Goal: Task Accomplishment & Management: Manage account settings

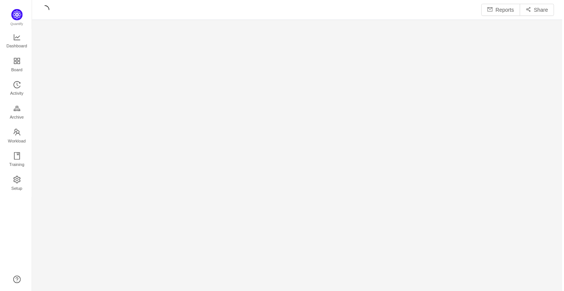
scroll to position [293, 533]
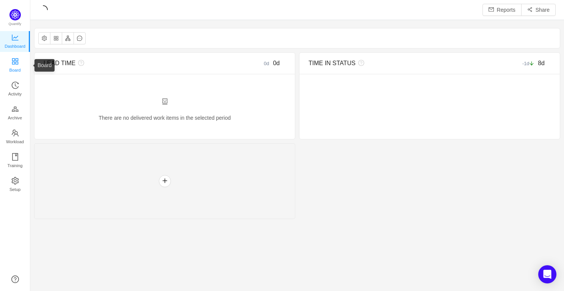
scroll to position [291, 533]
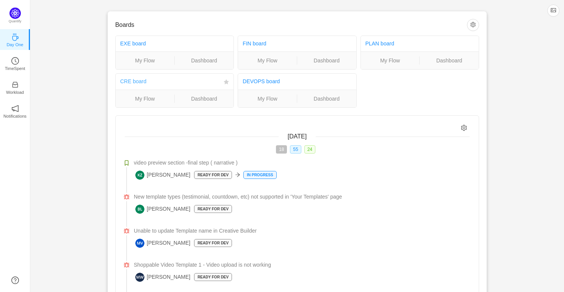
click at [133, 82] on link "CRE board" at bounding box center [133, 81] width 26 height 6
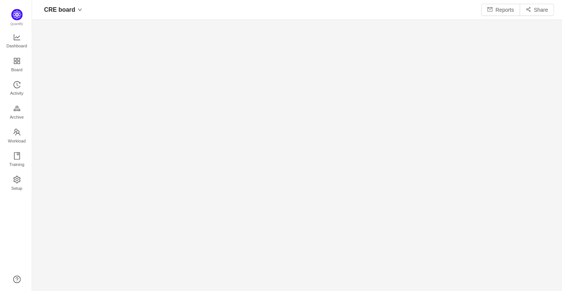
scroll to position [293, 533]
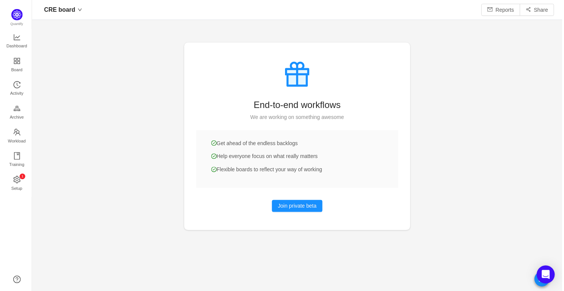
scroll to position [291, 533]
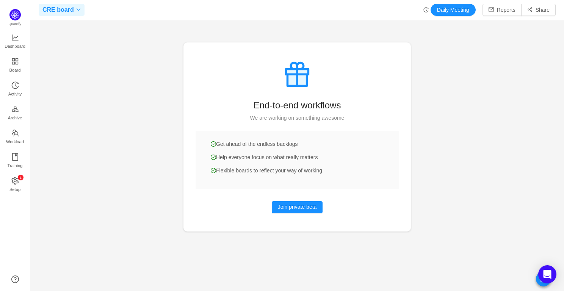
click at [58, 13] on span "CRE board" at bounding box center [57, 10] width 31 height 12
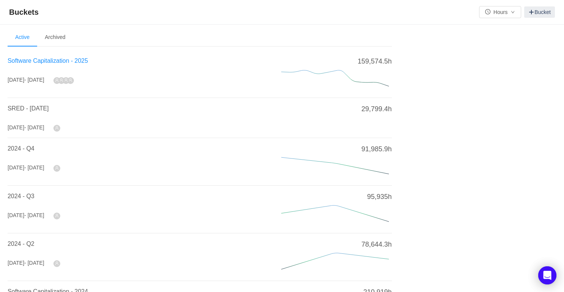
click at [76, 61] on span "Software Capitalization - 2025" at bounding box center [48, 61] width 80 height 6
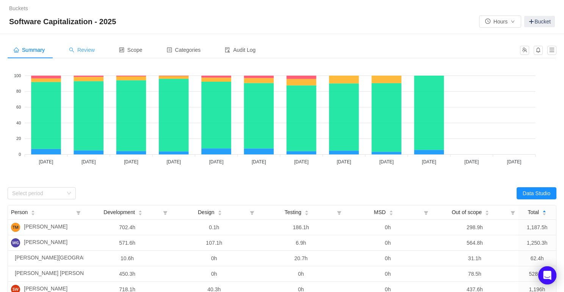
click at [92, 50] on span "Review" at bounding box center [82, 50] width 26 height 6
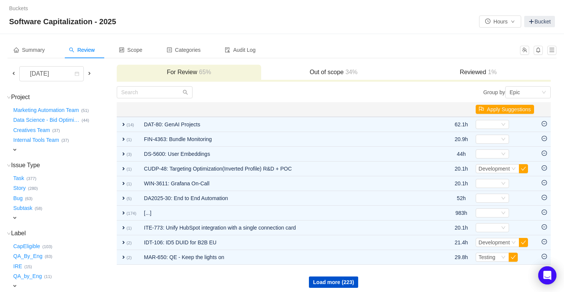
click at [13, 75] on span at bounding box center [14, 73] width 6 height 6
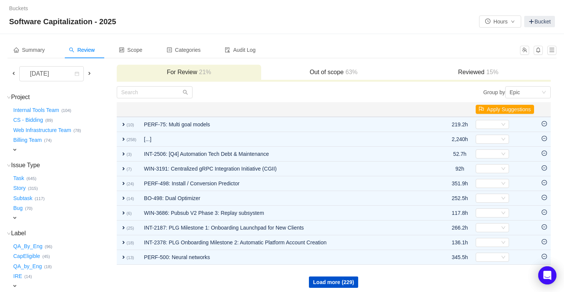
click at [451, 70] on h3 "Reviewed 15%" at bounding box center [478, 73] width 137 height 8
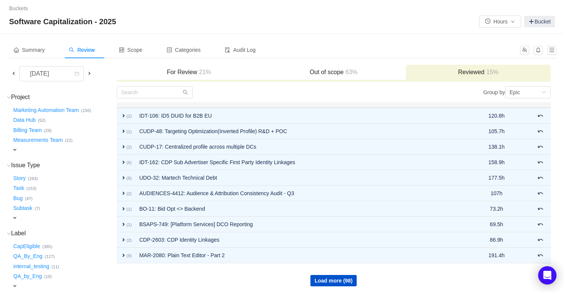
click at [335, 75] on h3 "Out of scope 63%" at bounding box center [333, 73] width 137 height 8
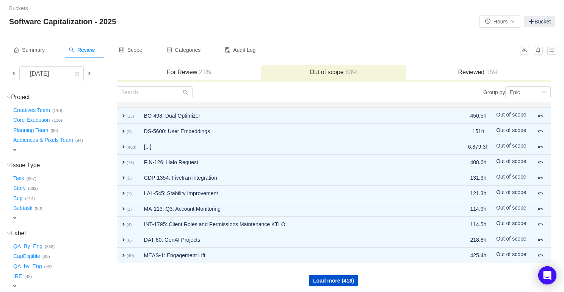
scroll to position [8, 0]
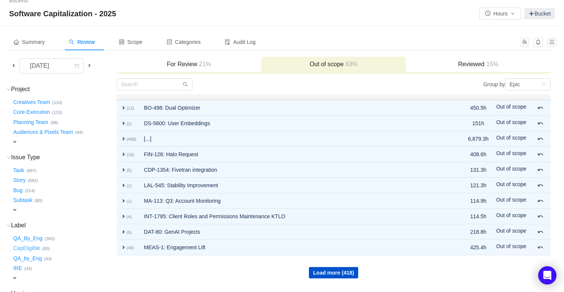
click at [31, 249] on button "CapEligible …" at bounding box center [27, 249] width 31 height 12
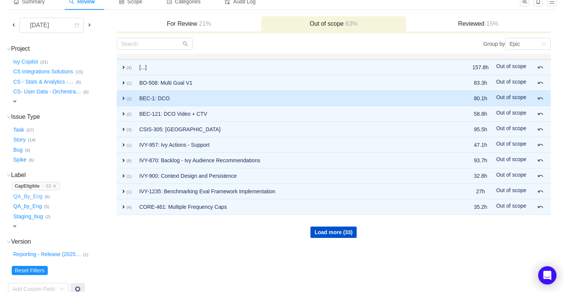
scroll to position [59, 0]
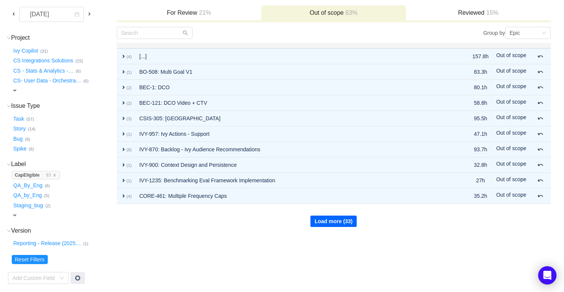
click at [332, 220] on button "Load more (33)" at bounding box center [333, 221] width 46 height 11
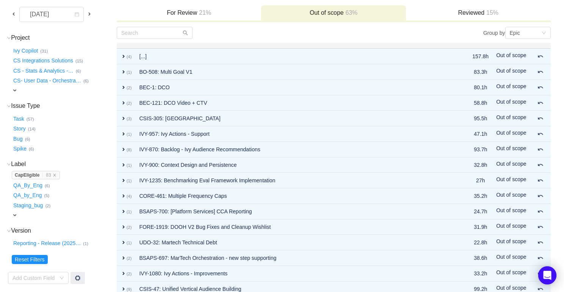
click at [16, 13] on span at bounding box center [14, 14] width 6 height 6
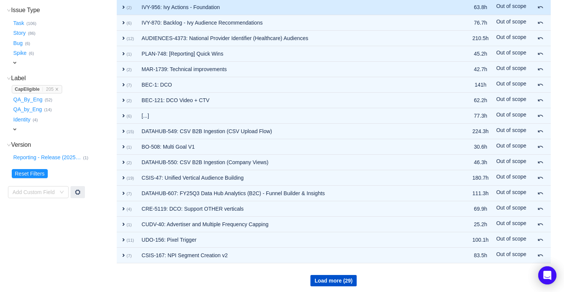
scroll to position [158, 0]
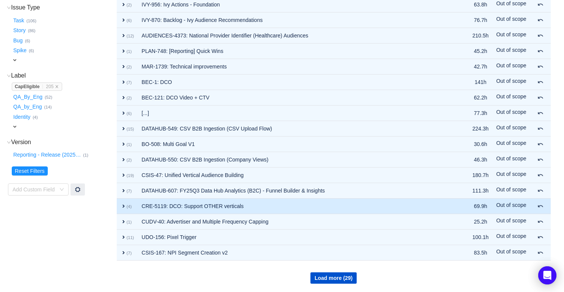
click at [228, 206] on td "CRE-5119: DCO: Support OTHER verticals" at bounding box center [297, 207] width 318 height 16
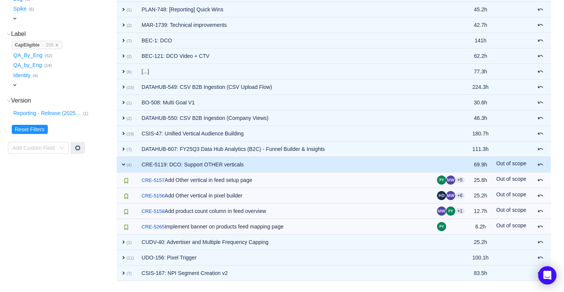
scroll to position [210, 0]
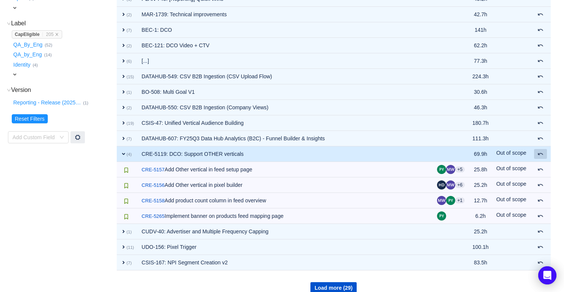
click at [541, 153] on span at bounding box center [540, 154] width 6 height 6
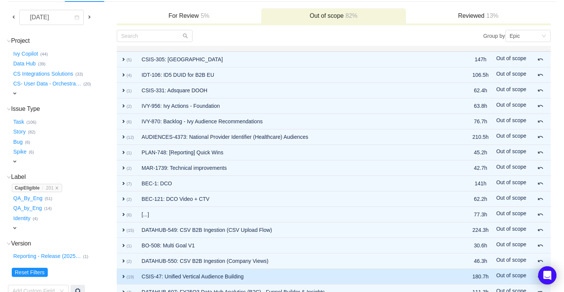
scroll to position [0, 0]
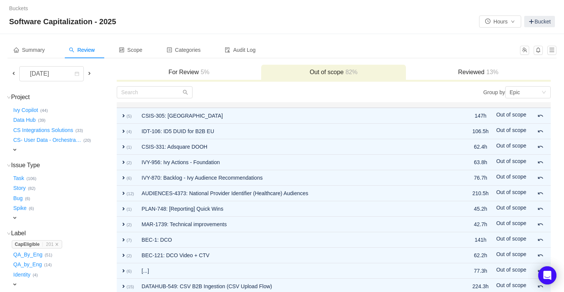
click at [203, 71] on span "5%" at bounding box center [204, 72] width 11 height 6
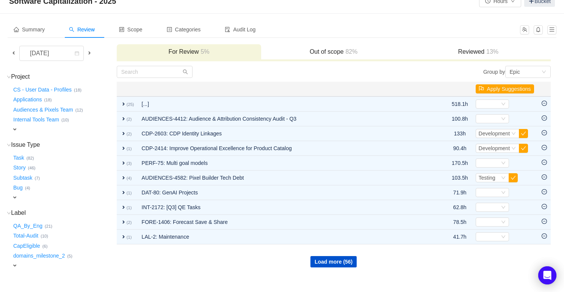
scroll to position [30, 0]
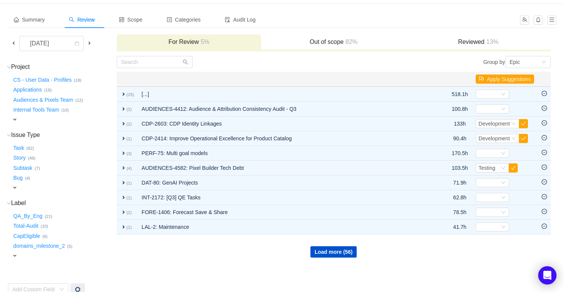
click at [17, 254] on span "expand" at bounding box center [15, 256] width 6 height 6
click at [27, 255] on div "Select value" at bounding box center [45, 257] width 60 height 8
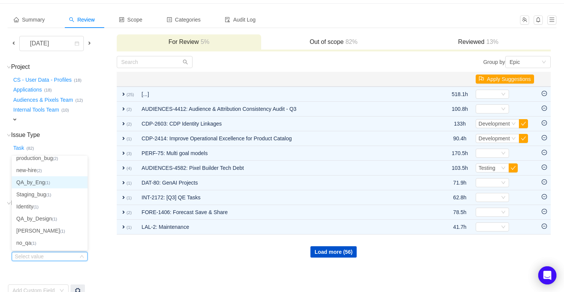
scroll to position [0, 0]
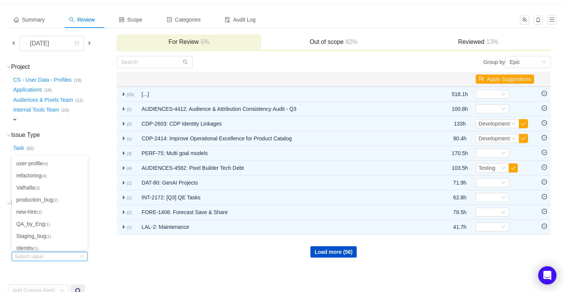
click at [95, 145] on div "Task … (82)" at bounding box center [64, 147] width 104 height 10
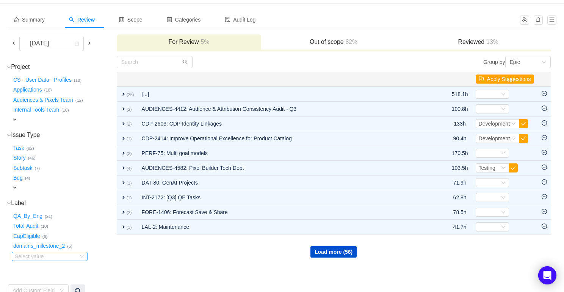
click at [52, 257] on div "Select value" at bounding box center [45, 257] width 60 height 8
type input "cap"
click at [79, 149] on div "Task … (82)" at bounding box center [64, 147] width 104 height 10
click at [91, 43] on span at bounding box center [89, 43] width 6 height 6
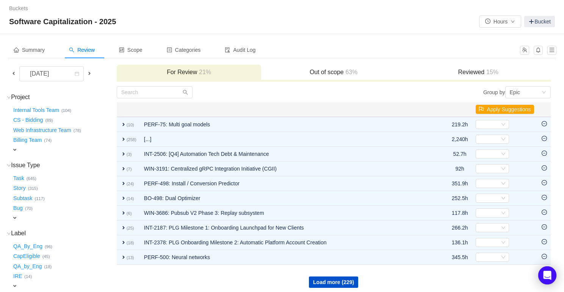
click at [297, 69] on h3 "Out of scope 63%" at bounding box center [333, 73] width 137 height 8
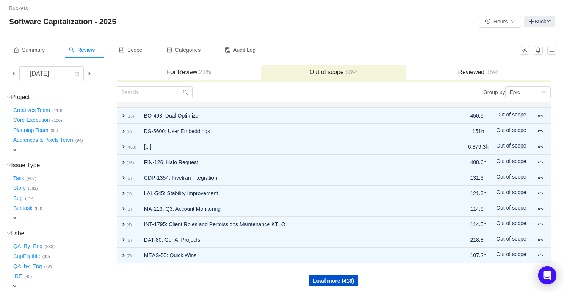
click at [34, 256] on button "CapEligible …" at bounding box center [27, 257] width 31 height 12
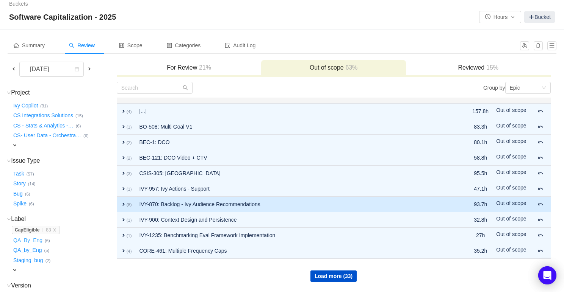
scroll to position [5, 0]
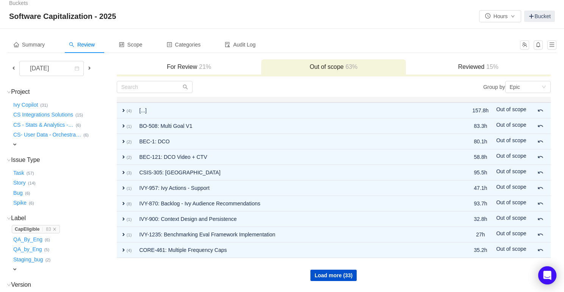
click at [205, 67] on span "21%" at bounding box center [204, 67] width 14 height 6
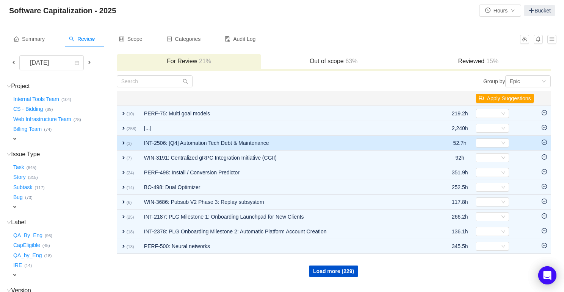
scroll to position [12, 0]
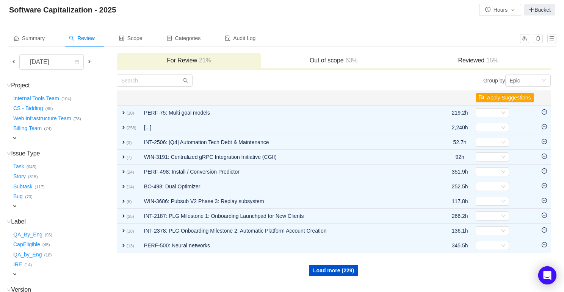
click at [26, 136] on div "expand" at bounding box center [53, 138] width 83 height 8
click at [32, 246] on button "CapEligible …" at bounding box center [27, 246] width 31 height 12
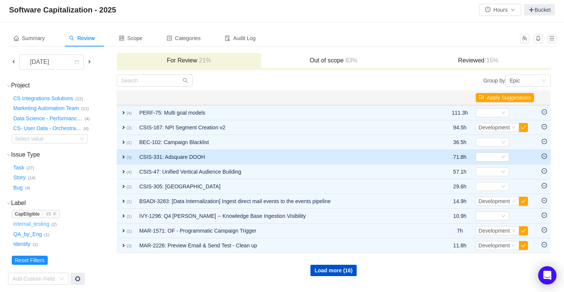
scroll to position [13, 0]
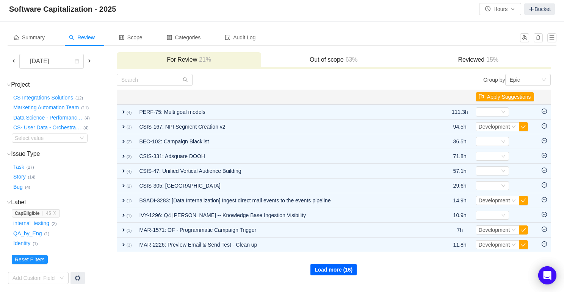
click at [328, 275] on button "Load more (16)" at bounding box center [333, 269] width 46 height 11
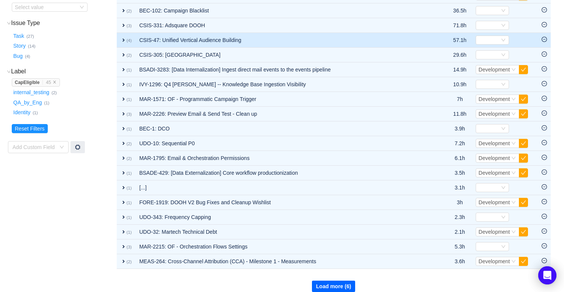
scroll to position [152, 0]
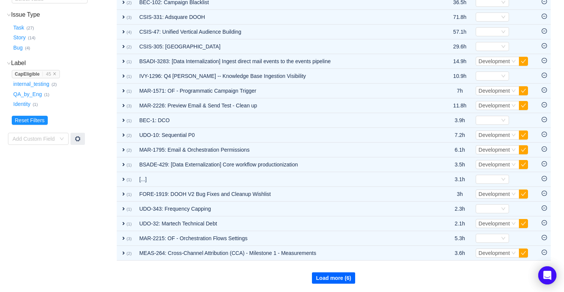
click at [336, 280] on button "Load more (6)" at bounding box center [334, 278] width 44 height 11
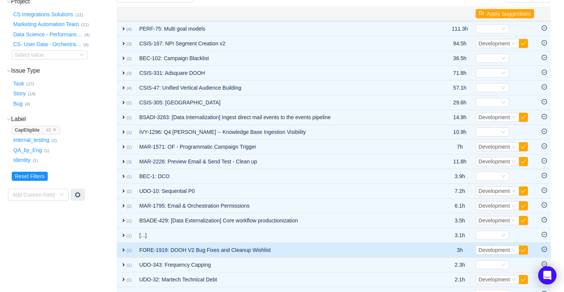
scroll to position [0, 0]
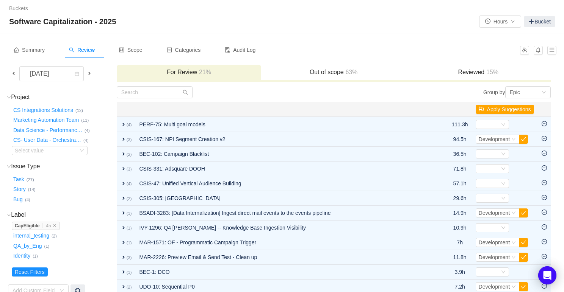
click at [329, 74] on h3 "Out of scope 63%" at bounding box center [333, 73] width 137 height 8
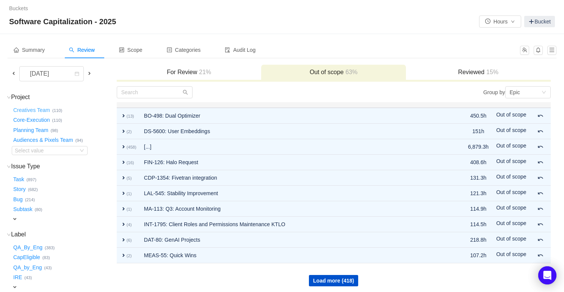
click at [30, 110] on button "Creatives Team …" at bounding box center [32, 110] width 41 height 12
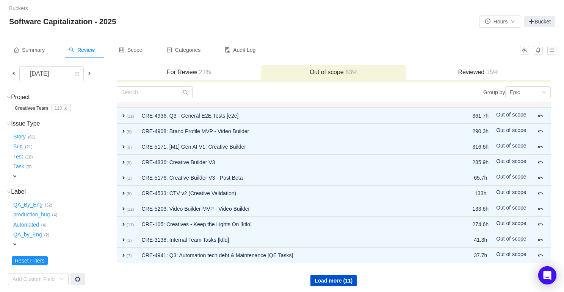
scroll to position [3, 0]
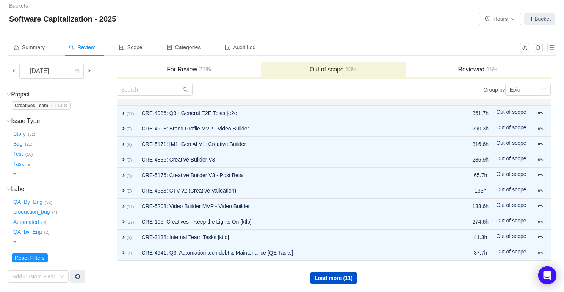
click at [16, 241] on span "expand" at bounding box center [15, 242] width 6 height 6
click at [15, 73] on span at bounding box center [14, 71] width 6 height 6
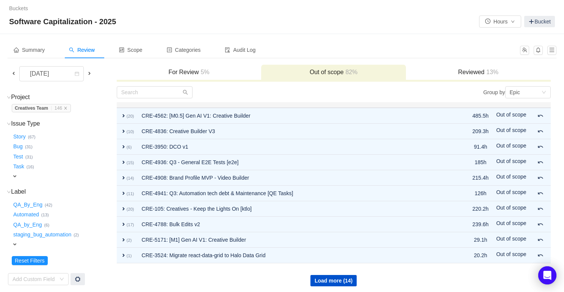
click at [16, 243] on span "expand" at bounding box center [15, 245] width 6 height 6
click at [28, 245] on div "Select value" at bounding box center [45, 246] width 60 height 8
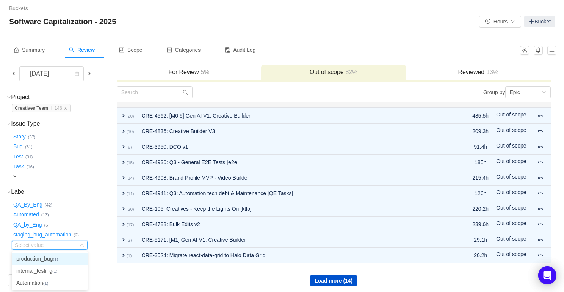
scroll to position [3, 0]
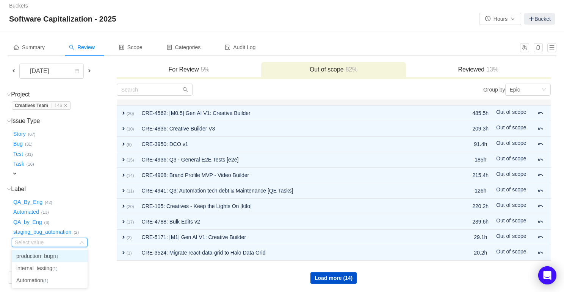
click at [217, 70] on h3 "For Review 5%" at bounding box center [188, 70] width 137 height 8
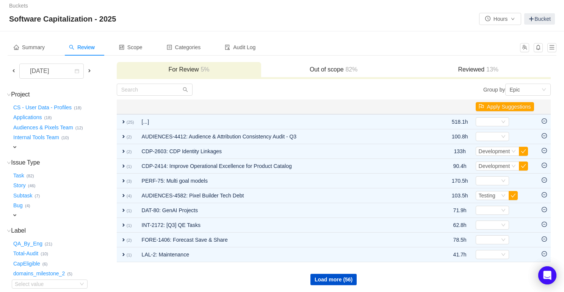
scroll to position [13, 0]
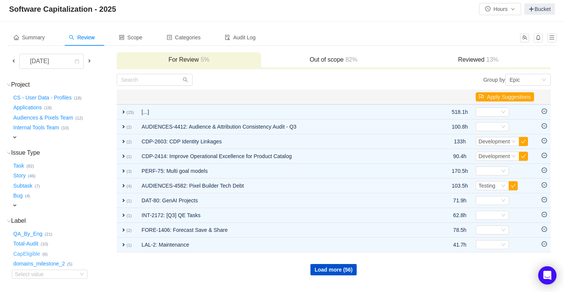
click at [31, 254] on button "CapEligible …" at bounding box center [27, 254] width 31 height 12
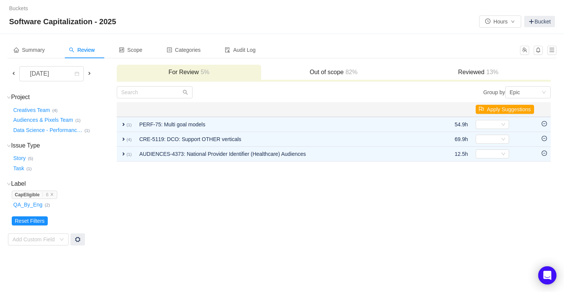
scroll to position [0, 0]
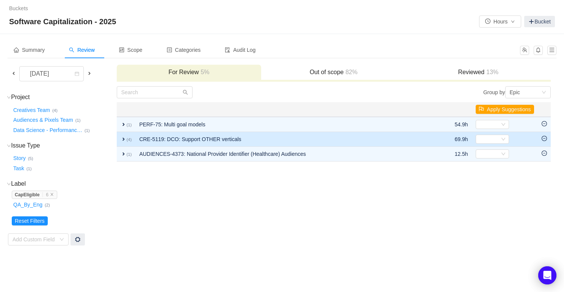
click at [191, 138] on td "CRE-5119: DCO: Support OTHER verticals" at bounding box center [286, 139] width 302 height 15
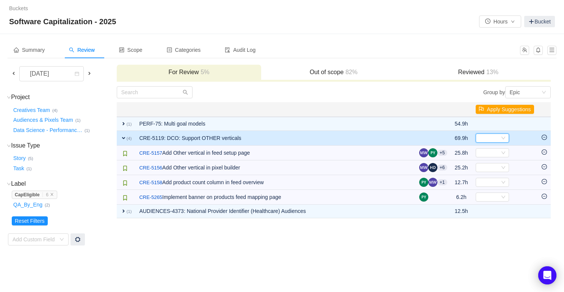
click at [502, 140] on icon "icon: down" at bounding box center [503, 138] width 5 height 5
click at [502, 164] on span "Development" at bounding box center [493, 164] width 31 height 6
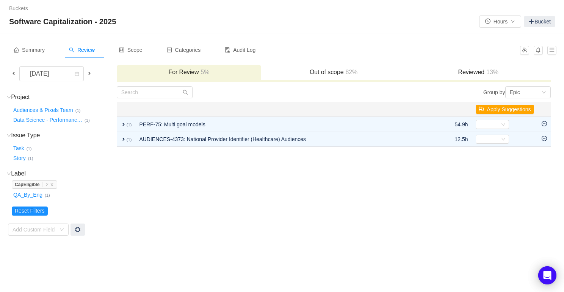
click at [363, 200] on td "Group by Epic You will see tickets here after they were marked as out of scope …" at bounding box center [333, 161] width 435 height 150
click at [13, 75] on span at bounding box center [14, 73] width 6 height 6
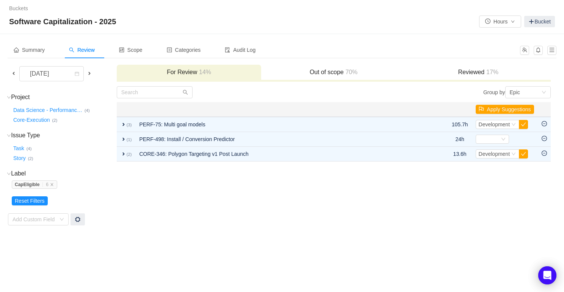
click at [312, 72] on h3 "Out of scope 70%" at bounding box center [333, 73] width 137 height 8
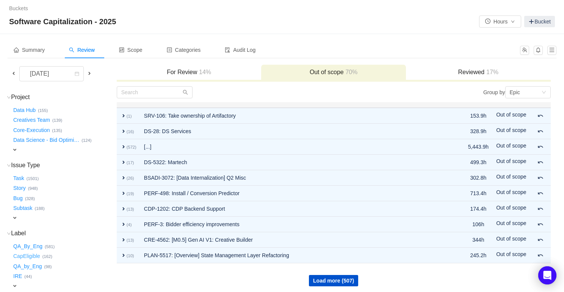
click at [28, 260] on button "CapEligible …" at bounding box center [27, 257] width 31 height 12
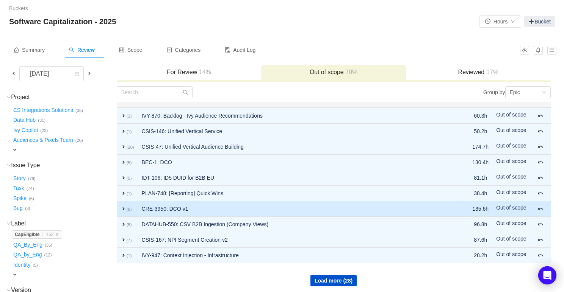
click at [125, 211] on span "expand" at bounding box center [123, 209] width 6 height 6
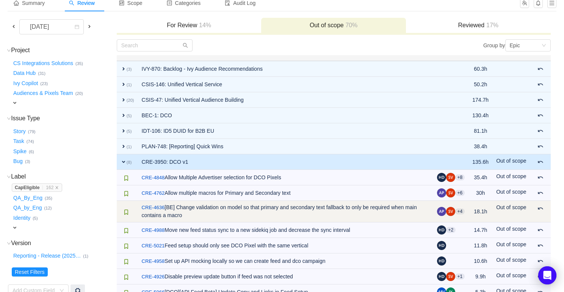
scroll to position [43, 0]
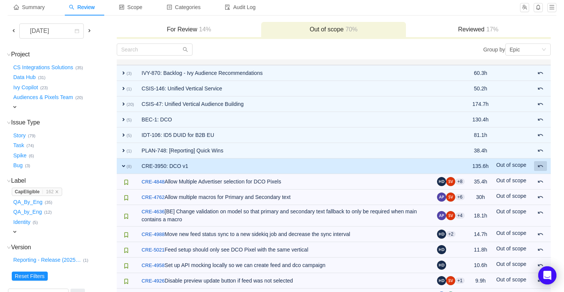
click at [539, 169] on button at bounding box center [540, 166] width 13 height 10
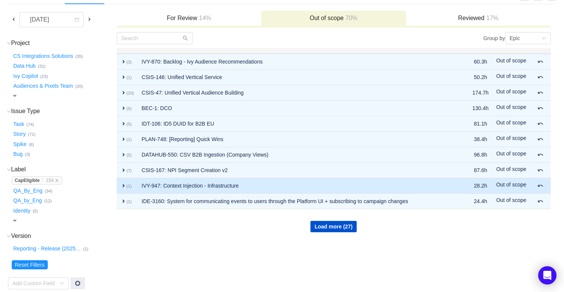
scroll to position [59, 0]
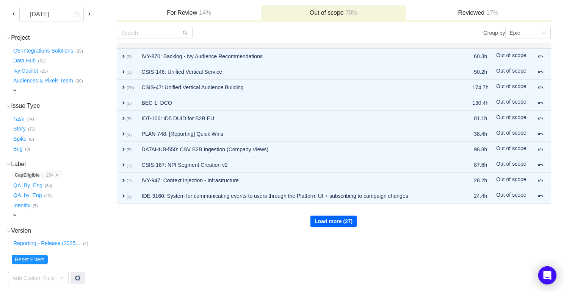
click at [316, 216] on div "Load more (27)" at bounding box center [333, 216] width 433 height 23
click at [318, 222] on button "Load more (27)" at bounding box center [333, 221] width 46 height 11
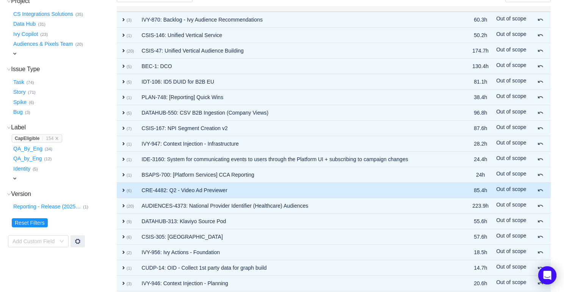
scroll to position [95, 0]
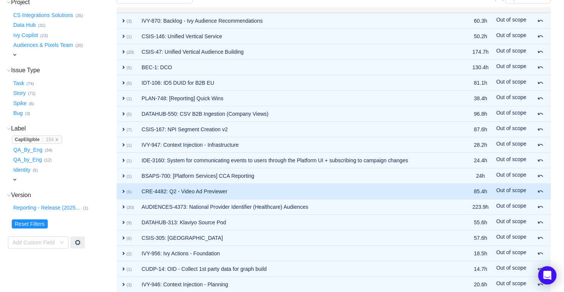
click at [122, 192] on span "expand" at bounding box center [123, 192] width 6 height 6
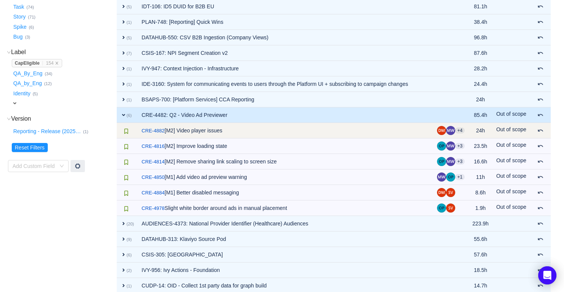
scroll to position [175, 0]
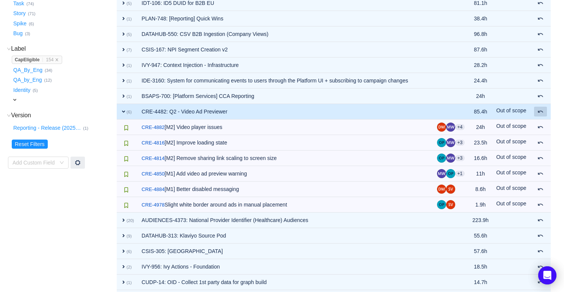
click at [543, 112] on span at bounding box center [540, 112] width 6 height 6
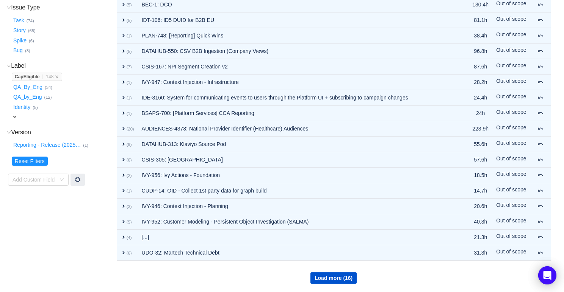
scroll to position [158, 0]
click at [326, 276] on button "Load more (16)" at bounding box center [333, 278] width 46 height 11
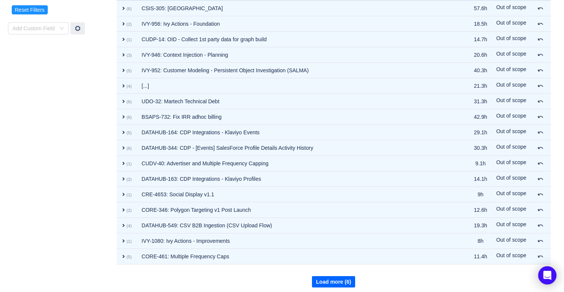
scroll to position [313, 0]
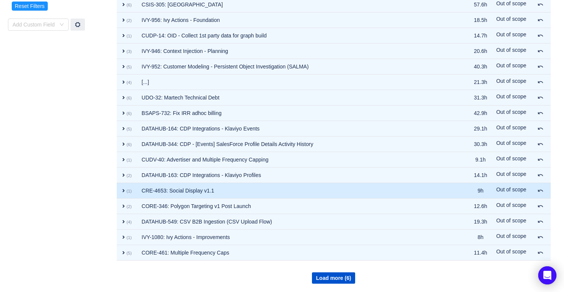
click at [205, 192] on td "CRE-4653: Social Display v1.1" at bounding box center [299, 191] width 322 height 16
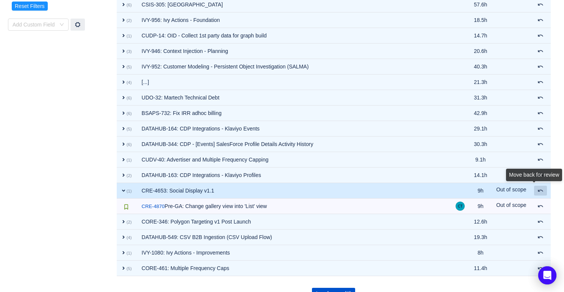
click at [542, 185] on div "Move back for review" at bounding box center [534, 177] width 56 height 16
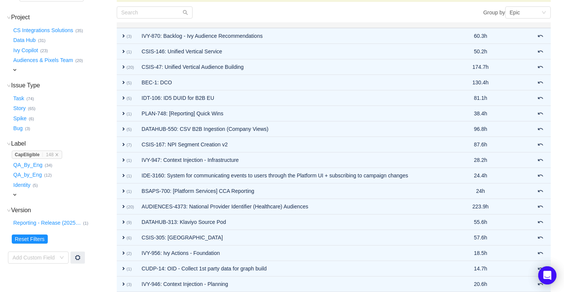
scroll to position [0, 0]
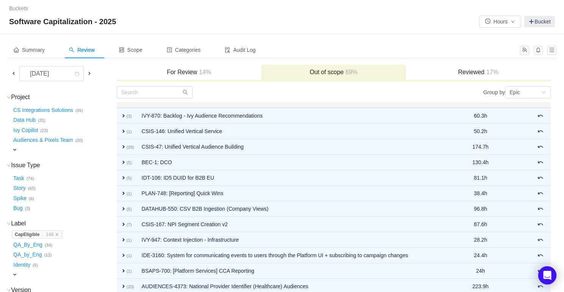
click at [15, 149] on span "expand" at bounding box center [15, 150] width 6 height 6
click at [16, 149] on div "Select value" at bounding box center [45, 151] width 60 height 8
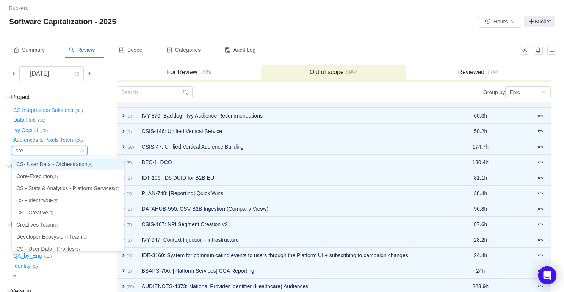
type input "crea"
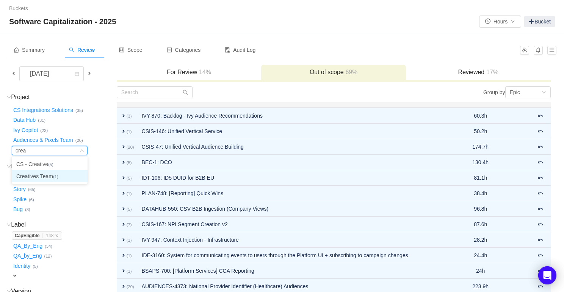
click at [48, 174] on li "Creatives Team (1)" at bounding box center [50, 176] width 76 height 12
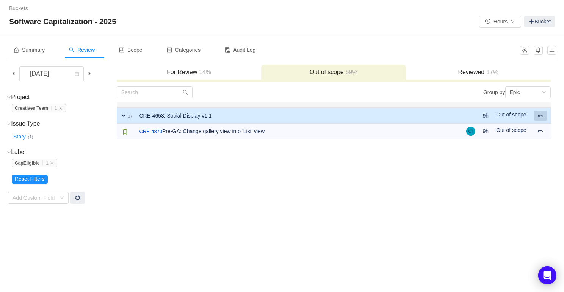
click at [541, 116] on span at bounding box center [540, 116] width 6 height 6
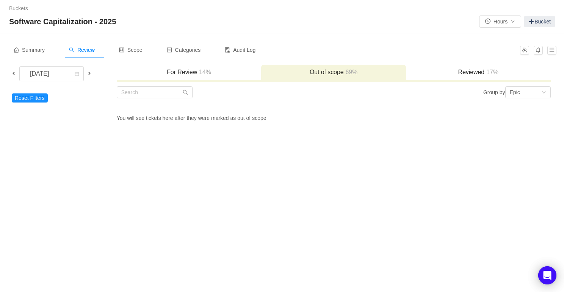
click at [225, 71] on h3 "For Review 14%" at bounding box center [188, 73] width 137 height 8
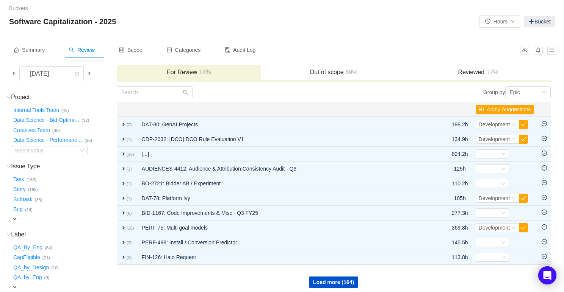
click at [31, 131] on button "Creatives Team …" at bounding box center [32, 130] width 41 height 12
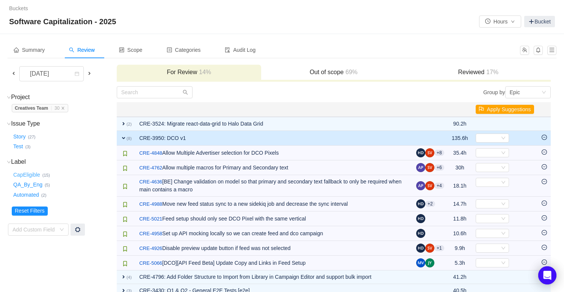
click at [33, 175] on button "CapEligible …" at bounding box center [27, 175] width 31 height 12
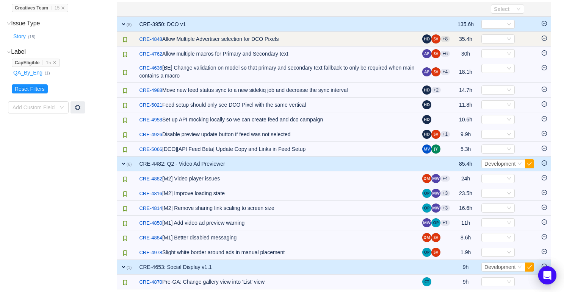
scroll to position [105, 0]
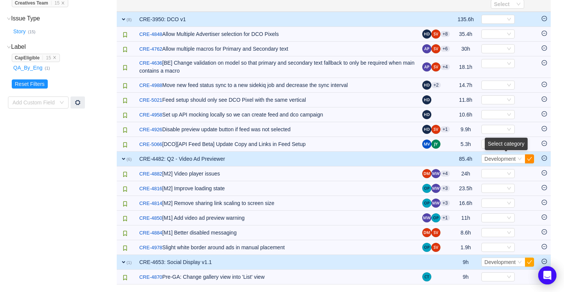
click at [530, 159] on button "button" at bounding box center [529, 159] width 9 height 9
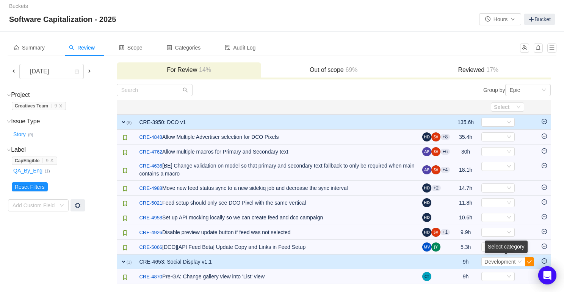
scroll to position [2, 0]
click at [529, 261] on button "button" at bounding box center [529, 262] width 9 height 9
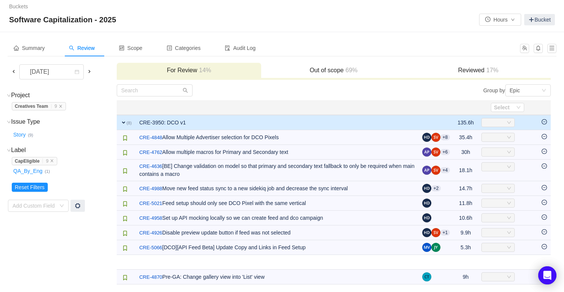
click at [503, 122] on div "Select" at bounding box center [494, 123] width 21 height 8
click at [504, 122] on div "Select" at bounding box center [497, 122] width 33 height 9
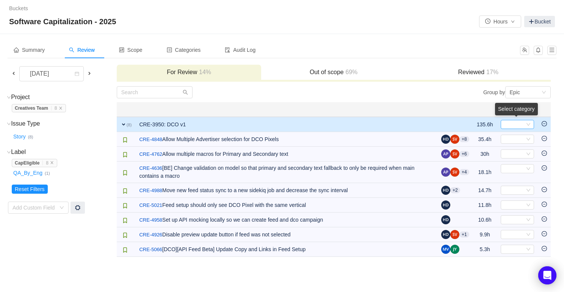
scroll to position [0, 0]
click at [512, 124] on div "Select" at bounding box center [513, 124] width 21 height 8
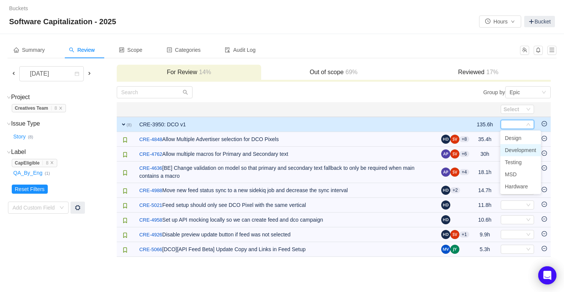
click at [514, 149] on span "Development" at bounding box center [520, 150] width 31 height 6
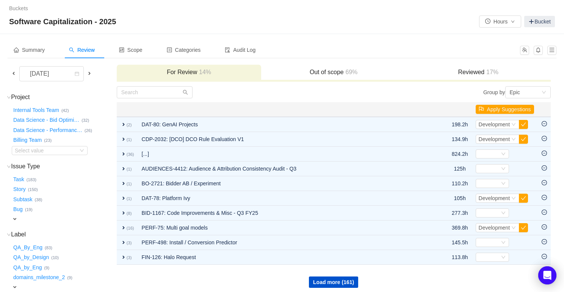
click at [294, 72] on h3 "Out of scope 69%" at bounding box center [333, 73] width 137 height 8
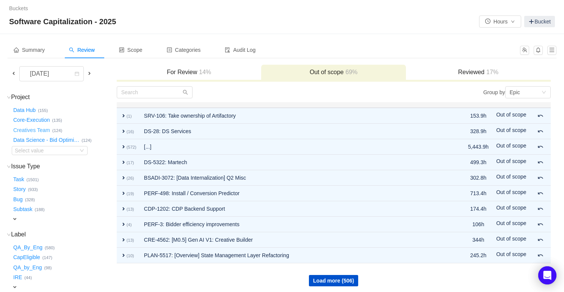
click at [39, 128] on button "Creatives Team …" at bounding box center [32, 130] width 41 height 12
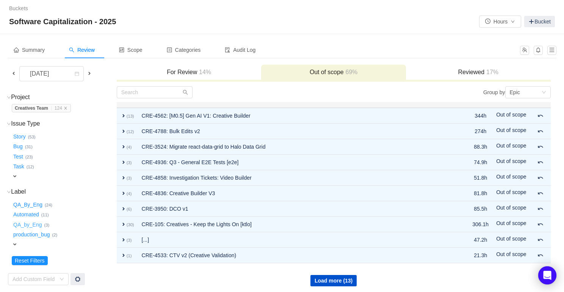
scroll to position [3, 0]
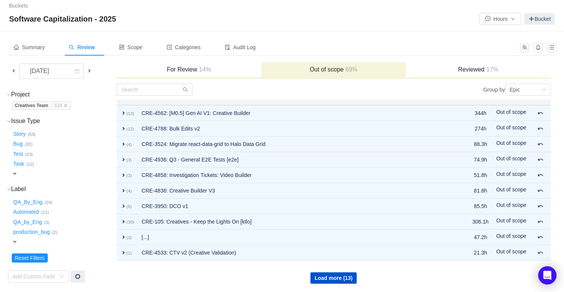
click at [16, 240] on span "expand" at bounding box center [15, 242] width 6 height 6
click at [16, 241] on div "Select value" at bounding box center [45, 243] width 60 height 8
click at [84, 158] on div "Task … (12)" at bounding box center [64, 163] width 104 height 10
click at [203, 64] on div "For Review 14%" at bounding box center [189, 70] width 145 height 16
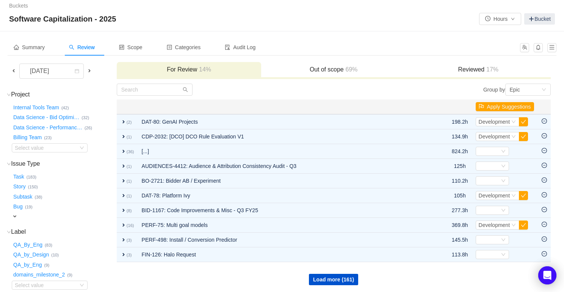
click at [90, 71] on span at bounding box center [89, 71] width 6 height 6
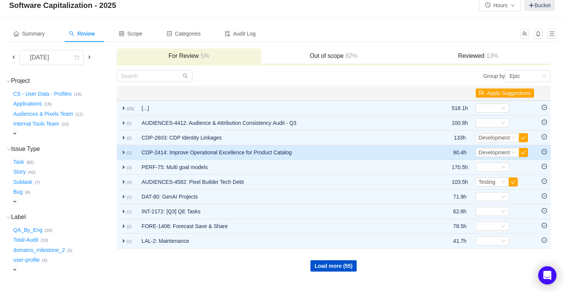
scroll to position [17, 0]
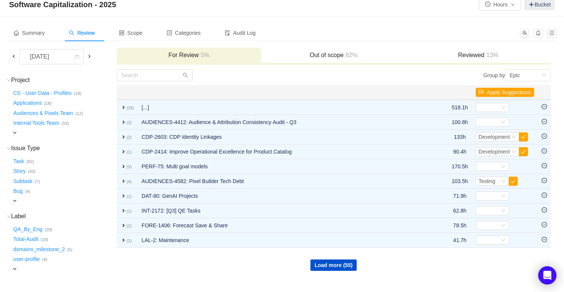
click at [18, 132] on div "expand" at bounding box center [53, 133] width 83 height 8
click at [22, 138] on div "Select value" at bounding box center [50, 133] width 76 height 9
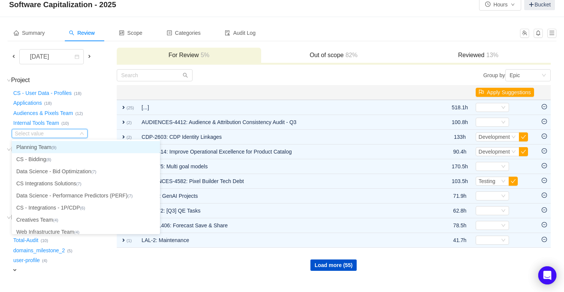
scroll to position [9, 0]
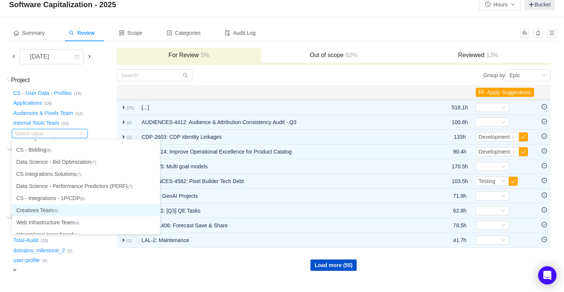
click at [36, 210] on li "Creatives Team (4)" at bounding box center [86, 211] width 148 height 12
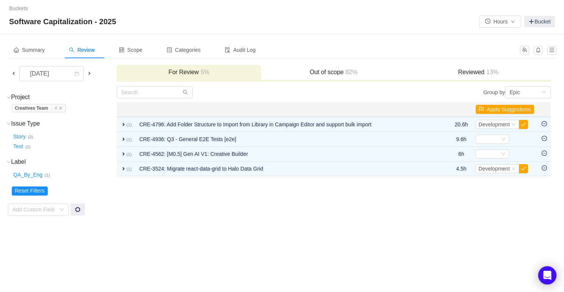
scroll to position [0, 0]
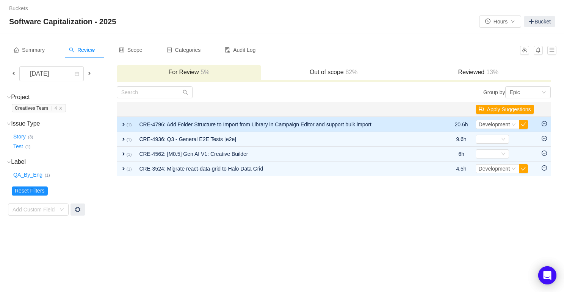
click at [127, 123] on small "(1)" at bounding box center [129, 125] width 5 height 5
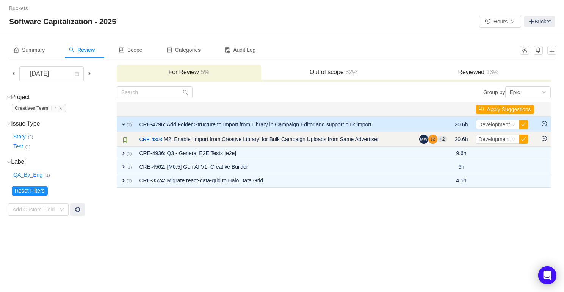
click at [546, 139] on icon "icon: minus-circle" at bounding box center [543, 138] width 5 height 5
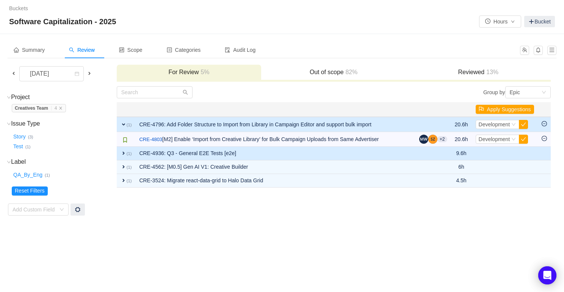
click at [125, 152] on span "expand" at bounding box center [123, 153] width 6 height 6
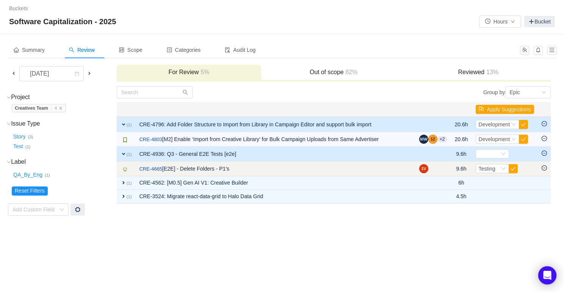
click at [545, 168] on icon "icon: minus-circle" at bounding box center [543, 168] width 5 height 5
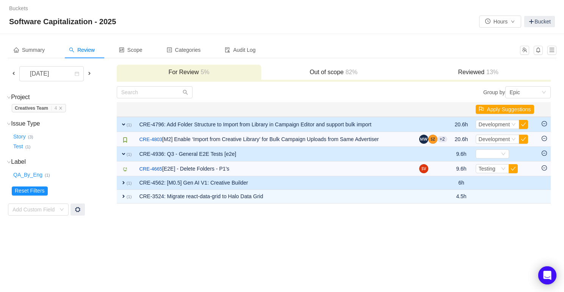
click at [124, 185] on span "expand" at bounding box center [123, 183] width 6 height 6
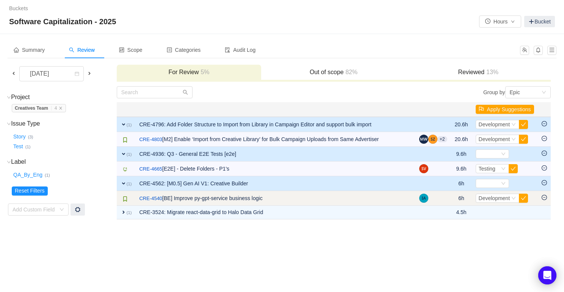
click at [545, 198] on icon "icon: minus-circle" at bounding box center [543, 197] width 5 height 5
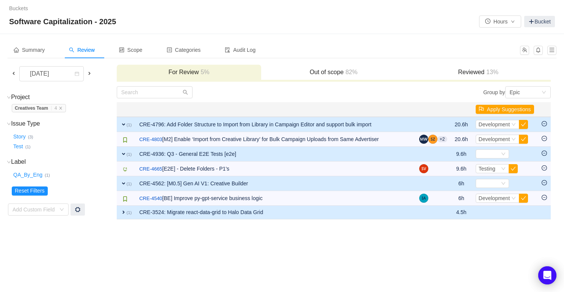
click at [124, 213] on span "expand" at bounding box center [123, 213] width 6 height 6
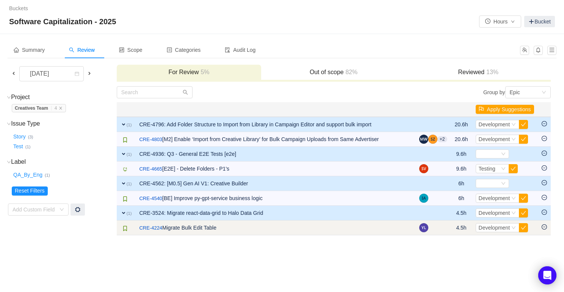
click at [546, 227] on icon "icon: minus-circle" at bounding box center [543, 227] width 5 height 5
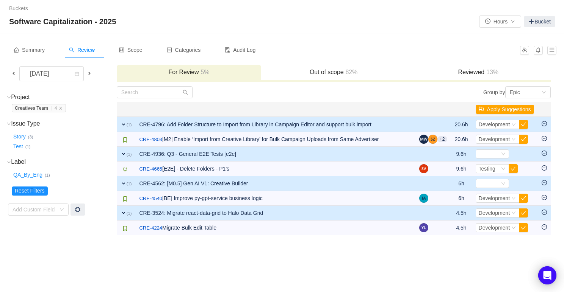
click at [309, 73] on h3 "Out of scope 82%" at bounding box center [333, 73] width 137 height 8
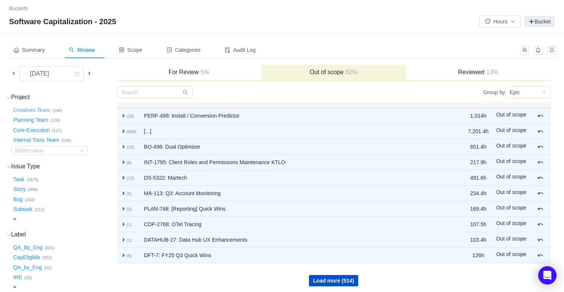
click at [36, 110] on button "Creatives Team …" at bounding box center [32, 110] width 41 height 12
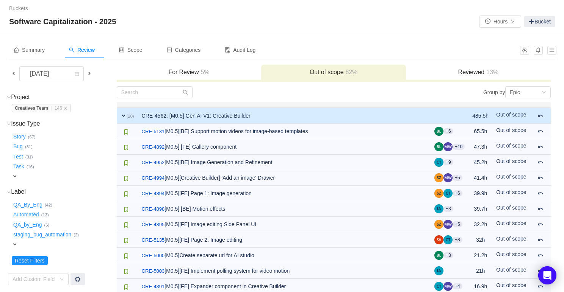
scroll to position [13, 0]
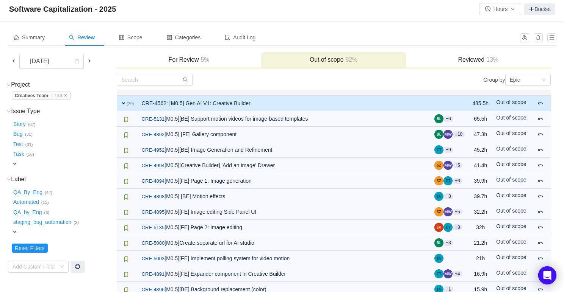
click at [16, 231] on span "expand" at bounding box center [15, 232] width 6 height 6
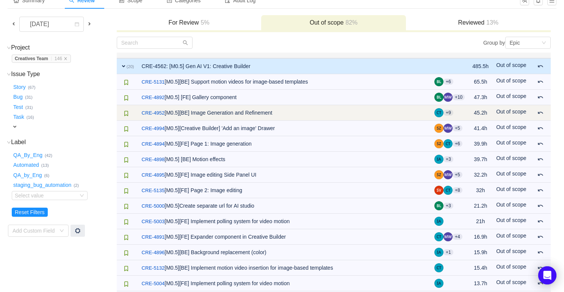
scroll to position [0, 0]
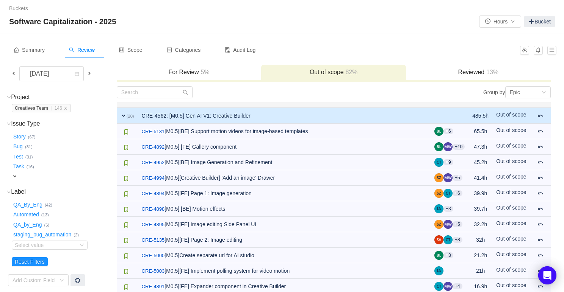
click at [90, 73] on span at bounding box center [89, 73] width 6 height 6
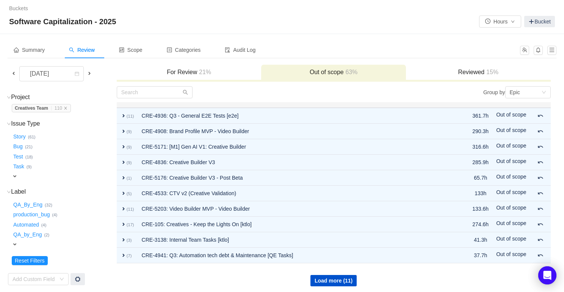
scroll to position [3, 0]
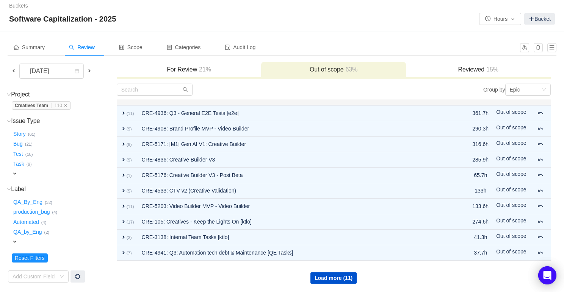
click at [15, 242] on span "expand" at bounding box center [15, 242] width 6 height 6
click at [44, 242] on div "Select value" at bounding box center [45, 243] width 60 height 8
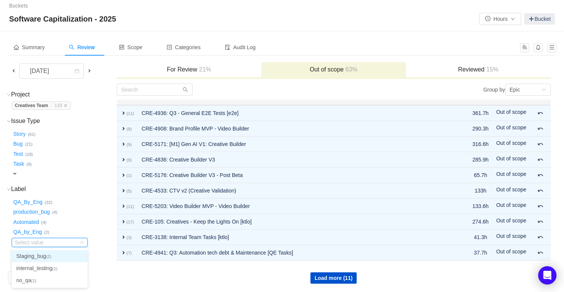
click at [183, 67] on h3 "For Review 21%" at bounding box center [188, 70] width 137 height 8
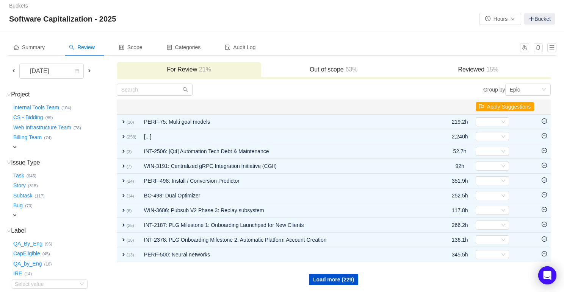
click at [16, 144] on span "expand" at bounding box center [15, 147] width 6 height 6
click at [28, 149] on div "Select value" at bounding box center [45, 148] width 60 height 8
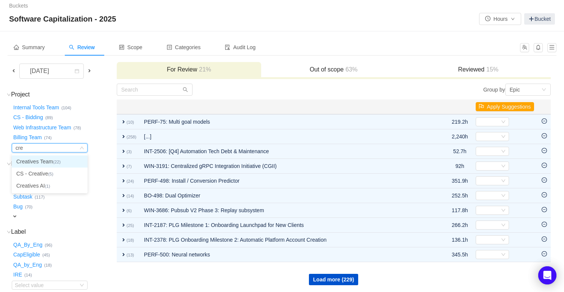
type input "crea"
click at [48, 164] on li "Creatives Team (22)" at bounding box center [50, 162] width 76 height 12
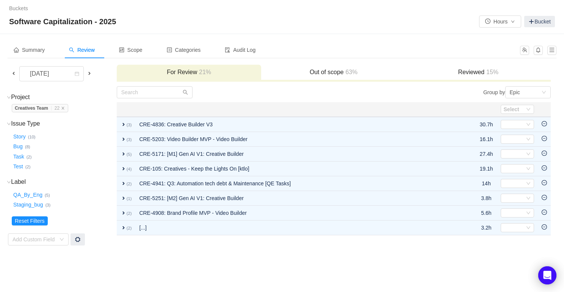
scroll to position [0, 0]
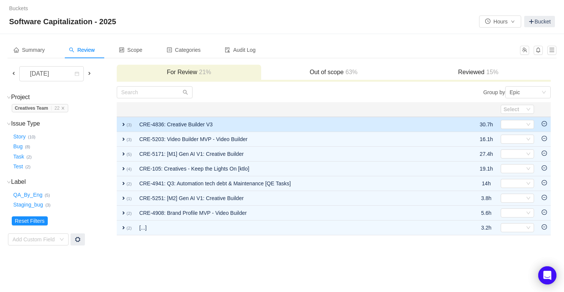
click at [122, 122] on span "expand" at bounding box center [123, 125] width 6 height 6
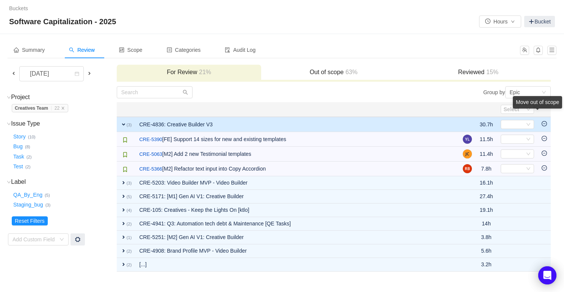
click at [546, 123] on icon "icon: minus-circle" at bounding box center [543, 123] width 5 height 5
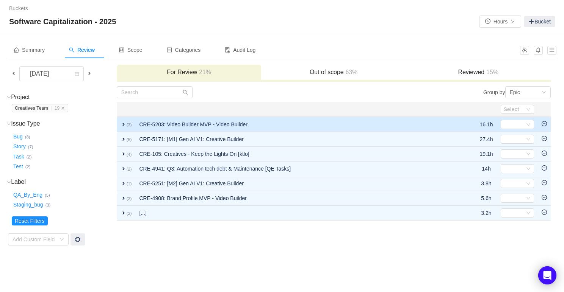
click at [124, 126] on span "expand" at bounding box center [123, 125] width 6 height 6
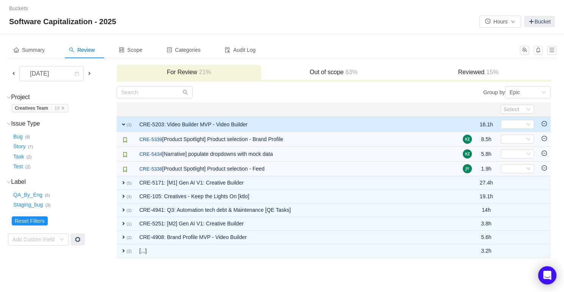
click at [545, 123] on icon "icon: minus-circle" at bounding box center [543, 123] width 5 height 5
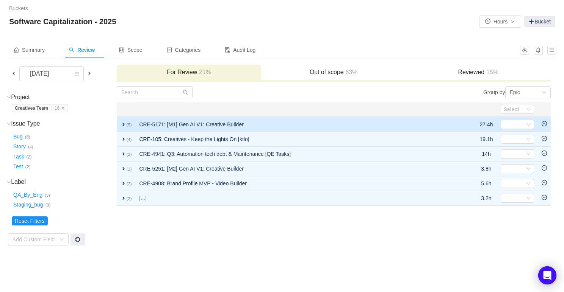
click at [124, 125] on span "expand" at bounding box center [123, 125] width 6 height 6
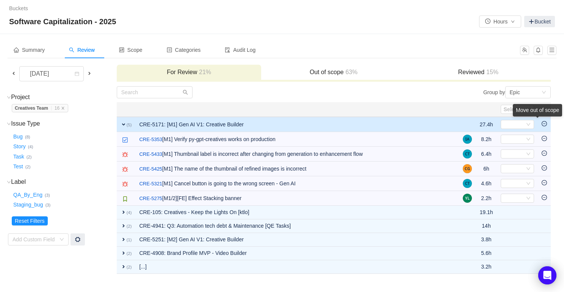
click at [543, 117] on div "Move out of scope" at bounding box center [537, 110] width 49 height 13
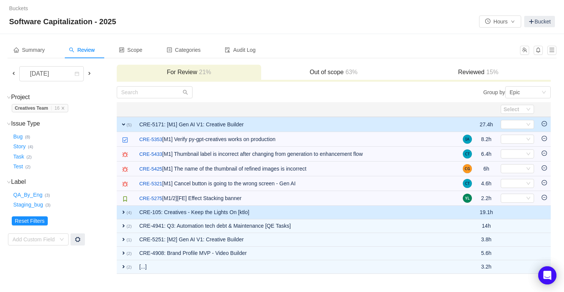
click at [122, 214] on span "expand" at bounding box center [123, 213] width 6 height 6
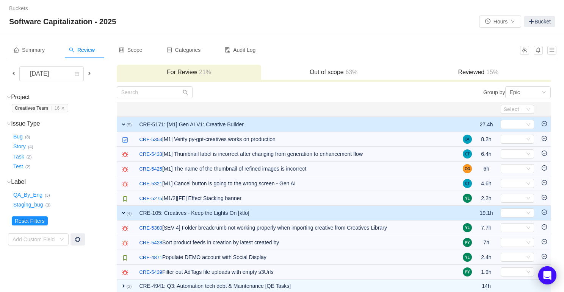
click at [544, 212] on icon "icon: minus-circle" at bounding box center [543, 212] width 5 height 5
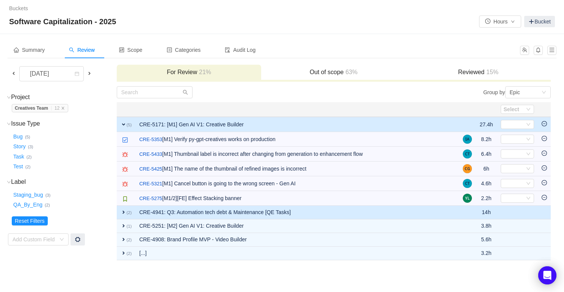
click at [124, 210] on span "expand" at bounding box center [123, 213] width 6 height 6
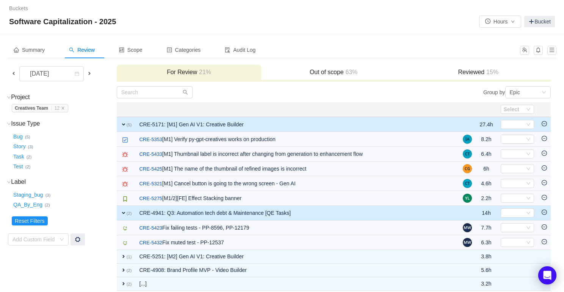
click at [542, 213] on icon "icon: minus-circle" at bounding box center [543, 212] width 5 height 5
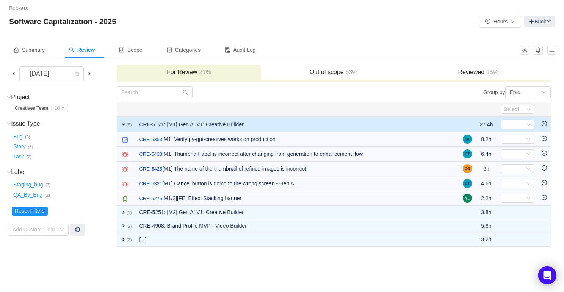
click at [544, 124] on icon "icon: minus-circle" at bounding box center [544, 124] width 2 height 0
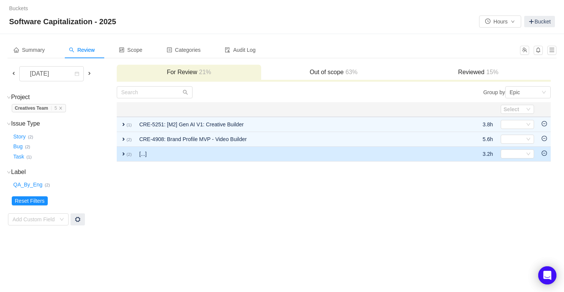
click at [122, 153] on span "expand" at bounding box center [123, 154] width 6 height 6
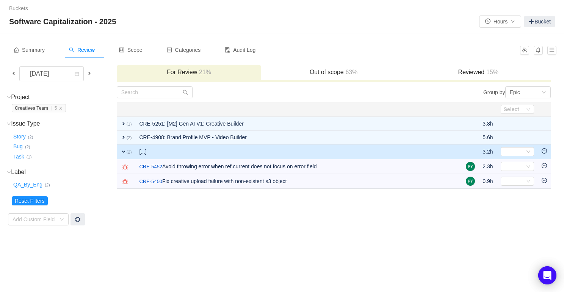
click at [546, 152] on icon "icon: minus-circle" at bounding box center [543, 151] width 5 height 5
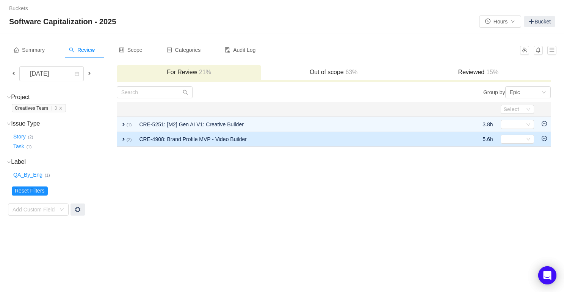
click at [545, 139] on icon "icon: minus-circle" at bounding box center [543, 138] width 5 height 5
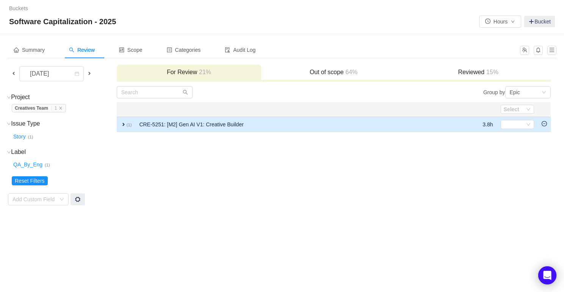
click at [544, 125] on icon "icon: minus-circle" at bounding box center [543, 123] width 5 height 5
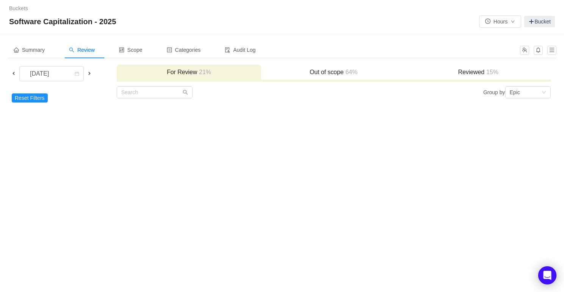
click at [324, 168] on div "Buckets / / Software Capitalization - 2025 Hours Bucket Summary Review Scope Ca…" at bounding box center [282, 146] width 564 height 292
click at [23, 97] on button "Reset Filters" at bounding box center [30, 98] width 36 height 9
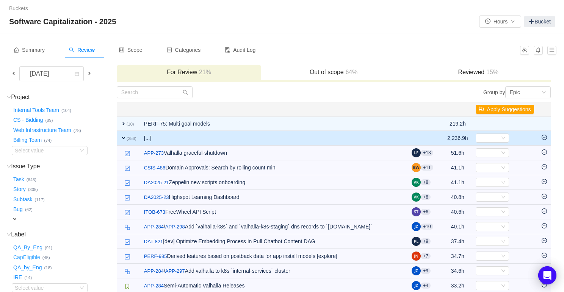
click at [28, 256] on button "CapEligible …" at bounding box center [27, 258] width 31 height 12
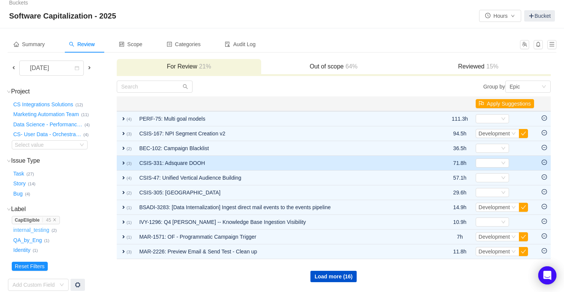
scroll to position [13, 0]
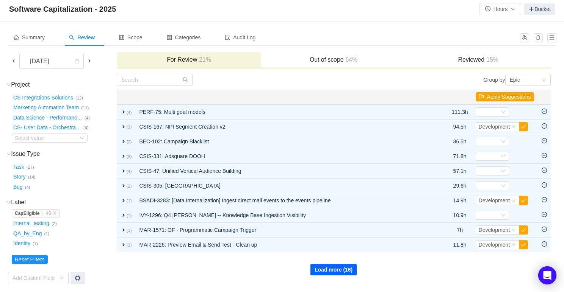
click at [326, 270] on button "Load more (16)" at bounding box center [333, 269] width 46 height 11
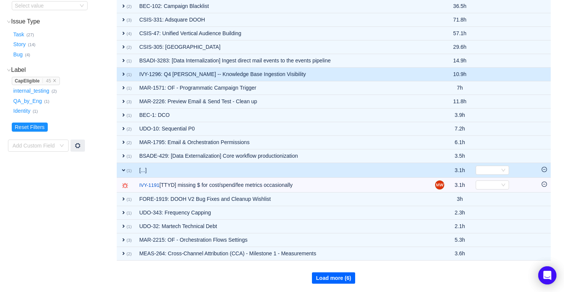
scroll to position [0, 0]
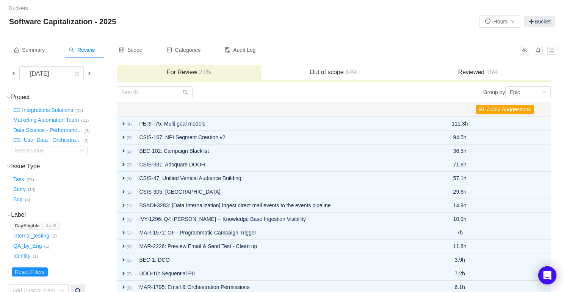
click at [324, 73] on h3 "Out of scope 64%" at bounding box center [333, 73] width 137 height 8
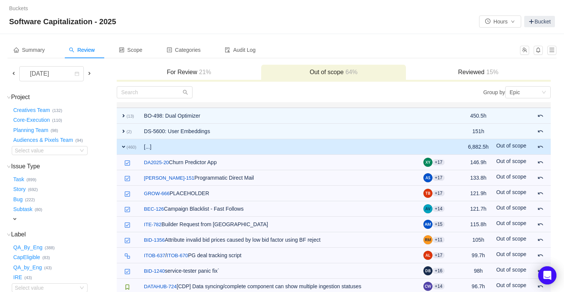
click at [464, 73] on h3 "Reviewed 15%" at bounding box center [478, 73] width 137 height 8
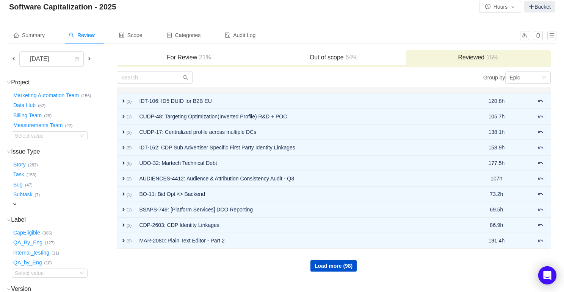
scroll to position [15, 0]
click at [28, 134] on div "Select value" at bounding box center [45, 136] width 60 height 8
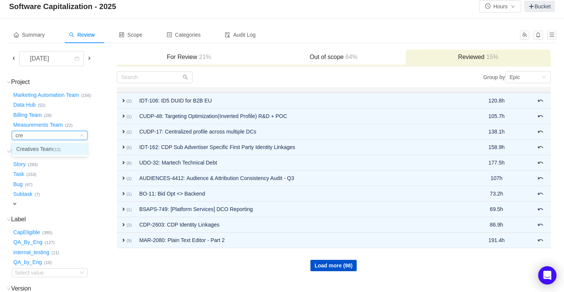
type input "crea"
click at [34, 151] on li "Creatives Team (12)" at bounding box center [50, 149] width 76 height 12
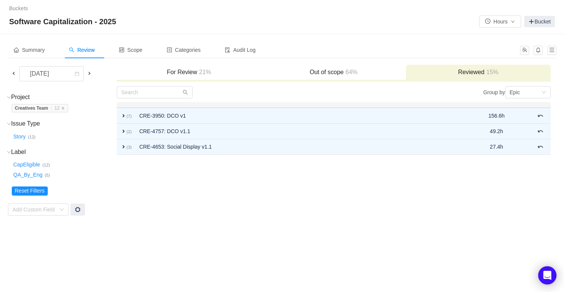
scroll to position [0, 0]
click at [14, 71] on span at bounding box center [14, 73] width 6 height 6
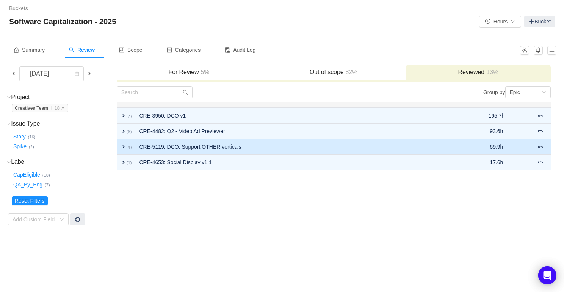
click at [123, 146] on span "expand" at bounding box center [123, 147] width 6 height 6
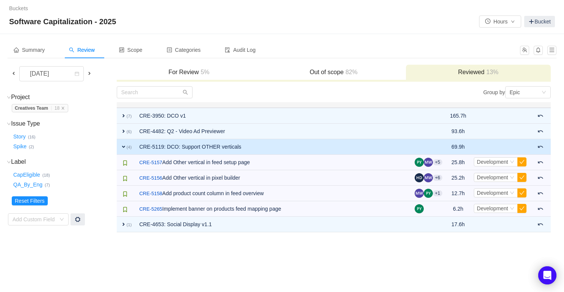
click at [14, 72] on span at bounding box center [14, 73] width 6 height 6
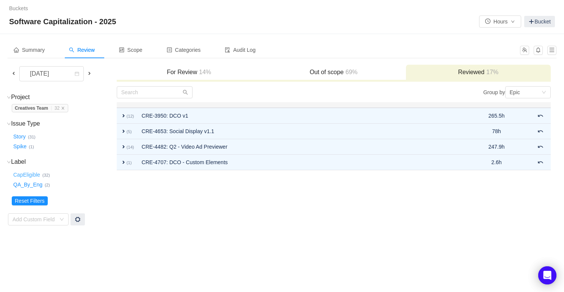
click at [28, 175] on button "CapEligible …" at bounding box center [27, 175] width 31 height 12
click at [336, 72] on h3 "Out of scope 69%" at bounding box center [333, 73] width 137 height 8
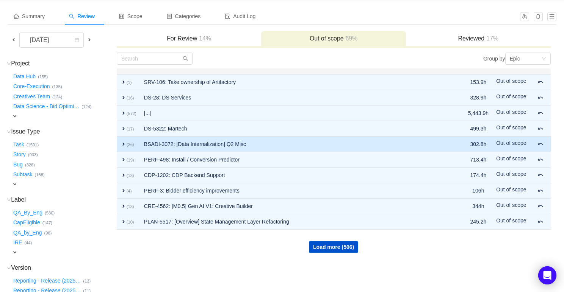
scroll to position [28, 0]
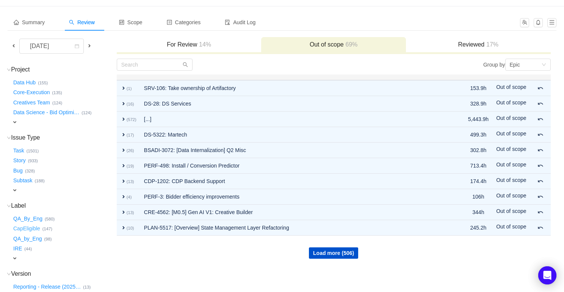
click at [28, 230] on button "CapEligible …" at bounding box center [27, 229] width 31 height 12
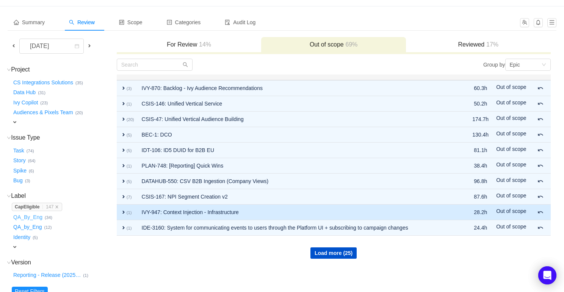
scroll to position [33, 0]
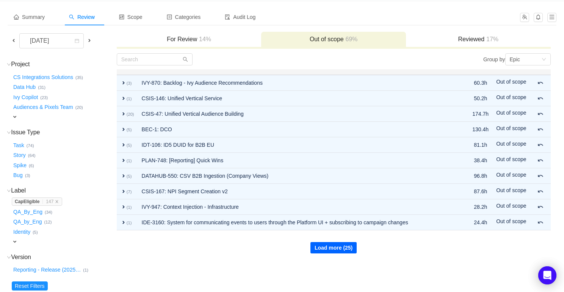
click at [324, 250] on button "Load more (25)" at bounding box center [333, 247] width 46 height 11
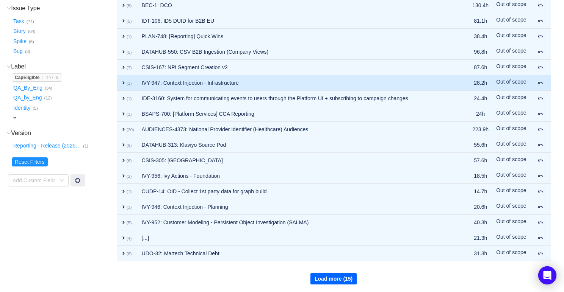
scroll to position [158, 0]
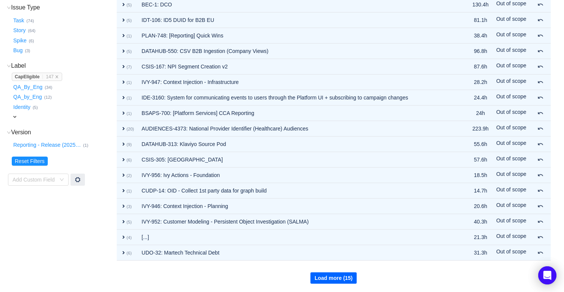
click at [337, 275] on button "Load more (15)" at bounding box center [333, 278] width 46 height 11
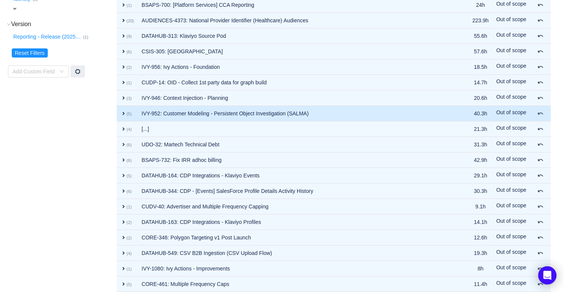
scroll to position [313, 0]
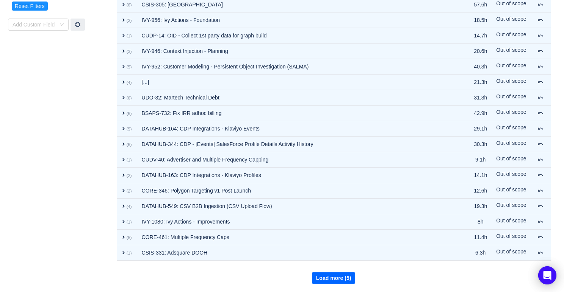
click at [328, 278] on button "Load more (5)" at bounding box center [334, 278] width 44 height 11
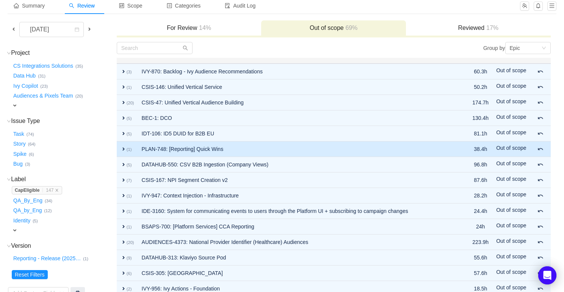
scroll to position [0, 0]
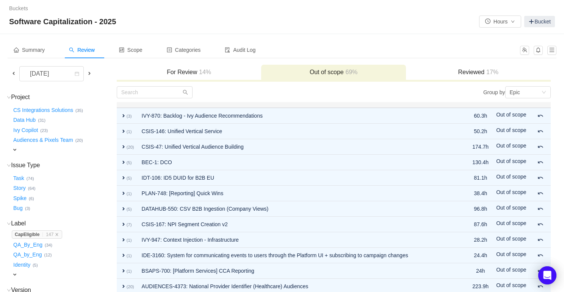
click at [173, 65] on div "For Review 14%" at bounding box center [189, 73] width 145 height 16
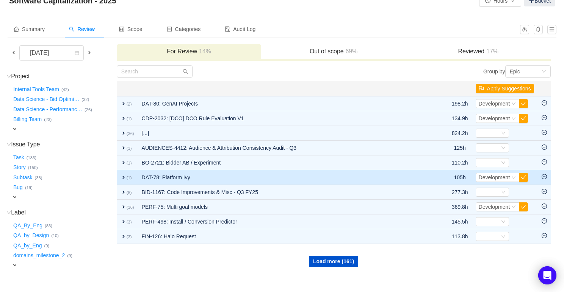
scroll to position [24, 0]
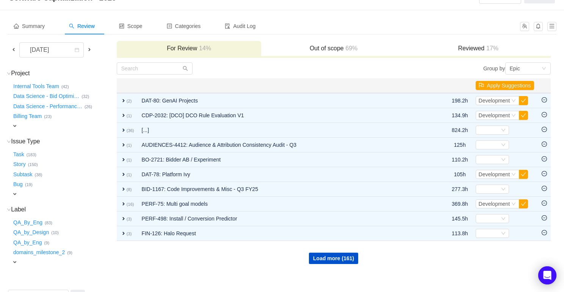
click at [16, 50] on span at bounding box center [14, 50] width 6 height 6
